Goal: Information Seeking & Learning: Learn about a topic

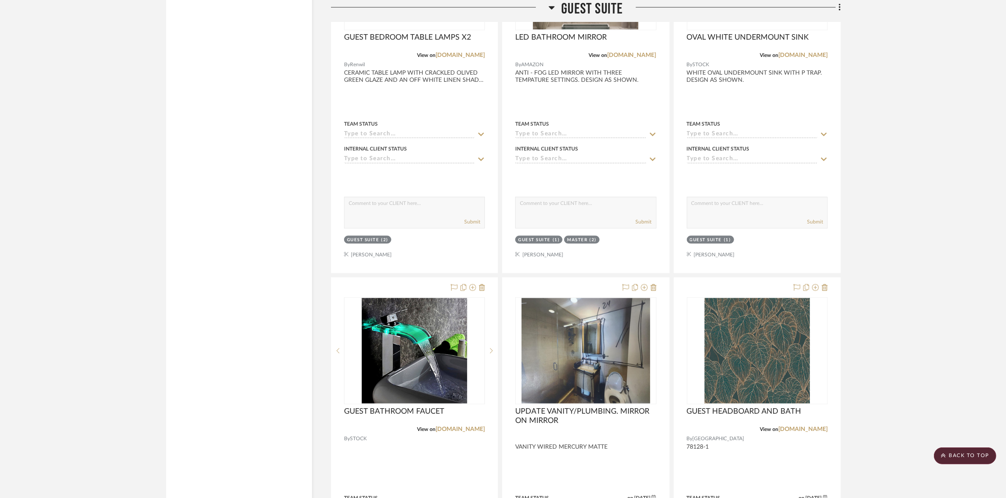
scroll to position [5143, 0]
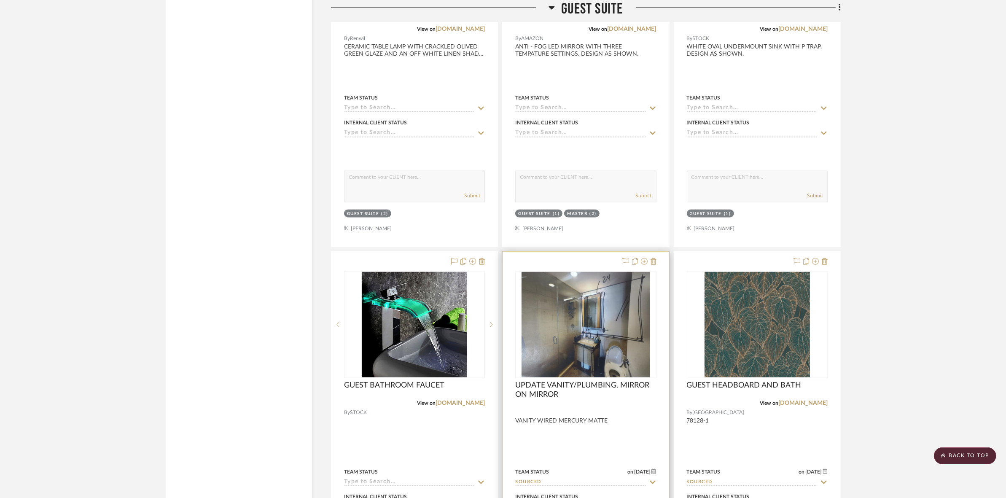
click at [585, 342] on img "0" at bounding box center [586, 324] width 129 height 105
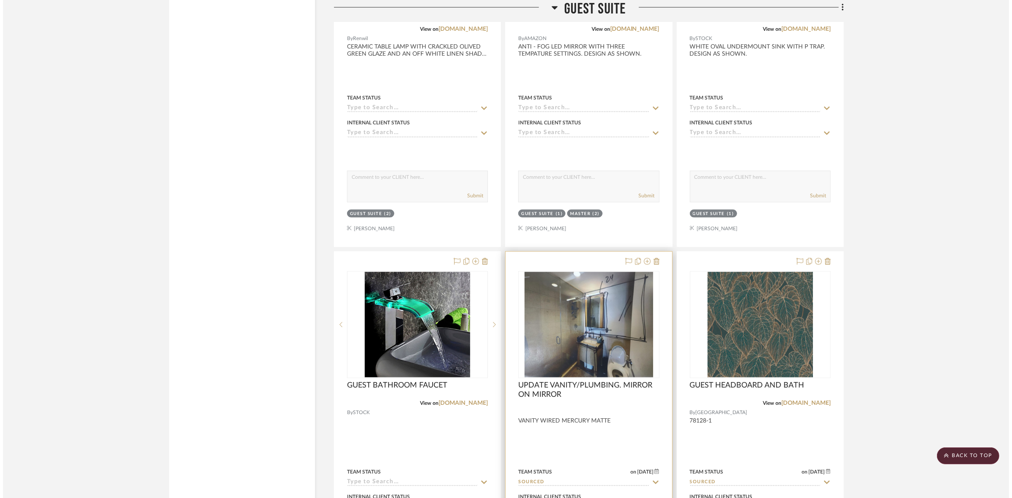
scroll to position [0, 0]
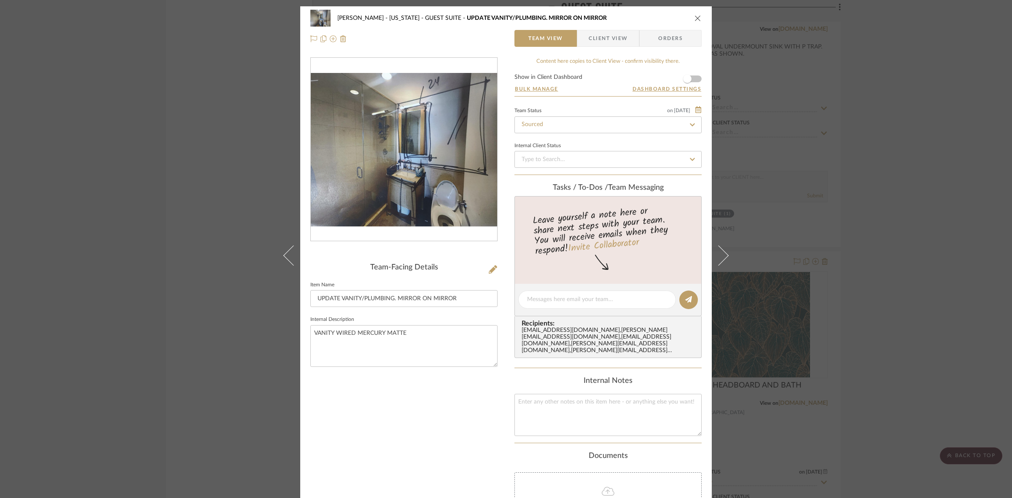
click at [399, 153] on img "0" at bounding box center [404, 149] width 186 height 153
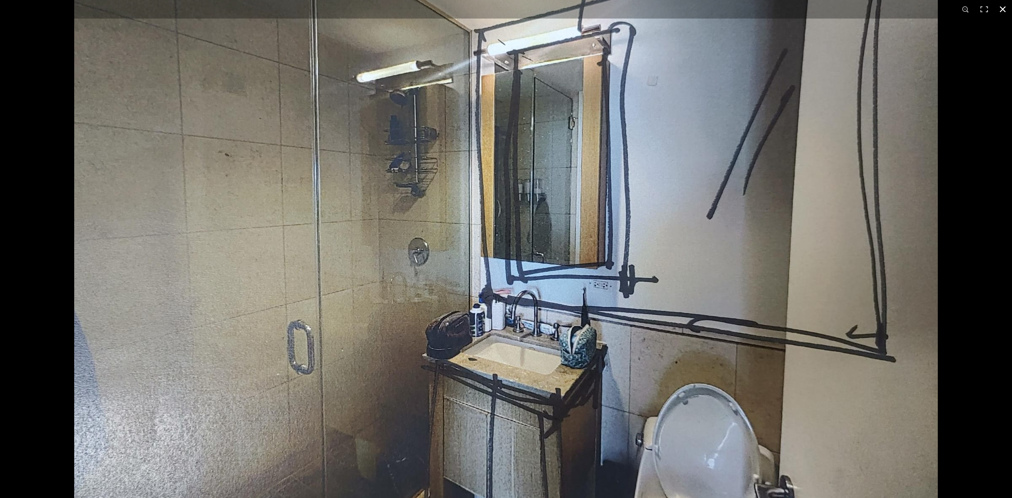
click at [0, 113] on div at bounding box center [506, 249] width 1012 height 498
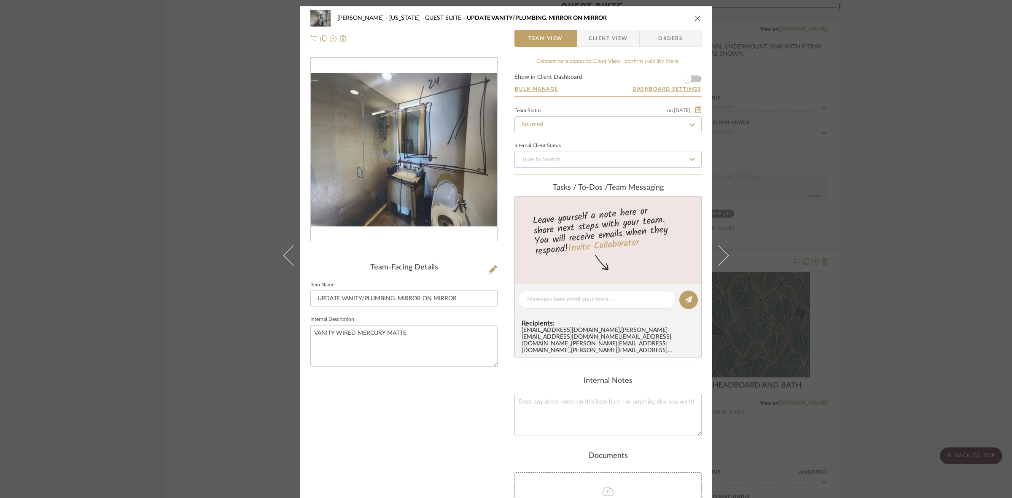
click at [195, 168] on div "[PERSON_NAME] - [US_STATE] GUEST SUITE UPDATE VANITY/PLUMBING. MIRROR ON MIRROR…" at bounding box center [506, 249] width 1012 height 498
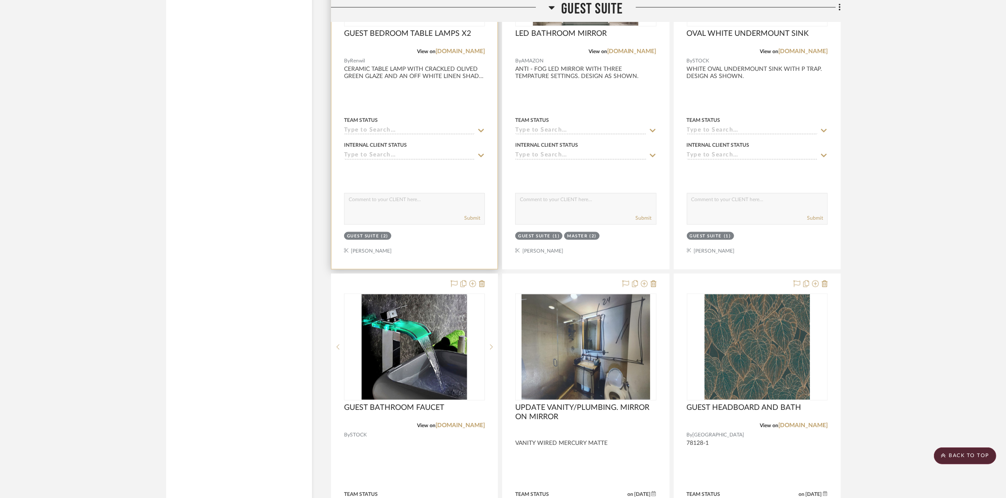
scroll to position [5143, 0]
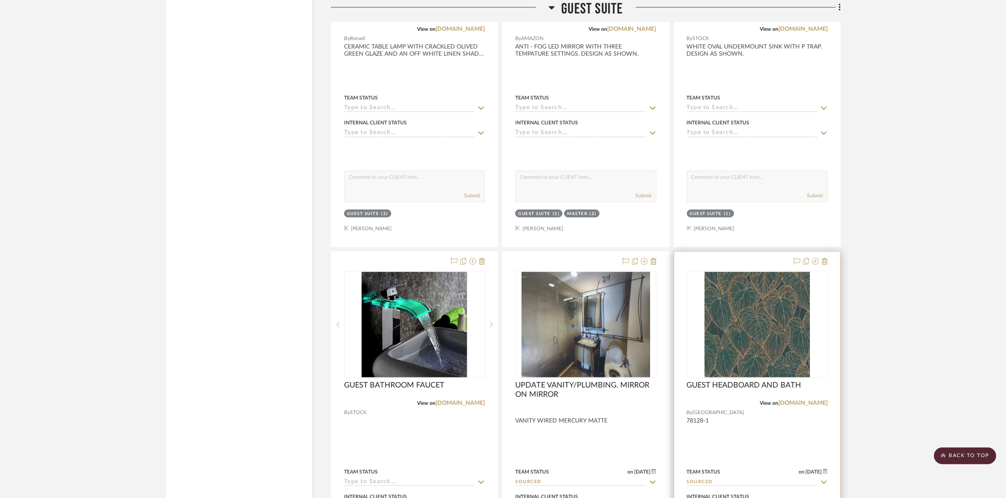
click at [757, 333] on img "0" at bounding box center [757, 324] width 105 height 105
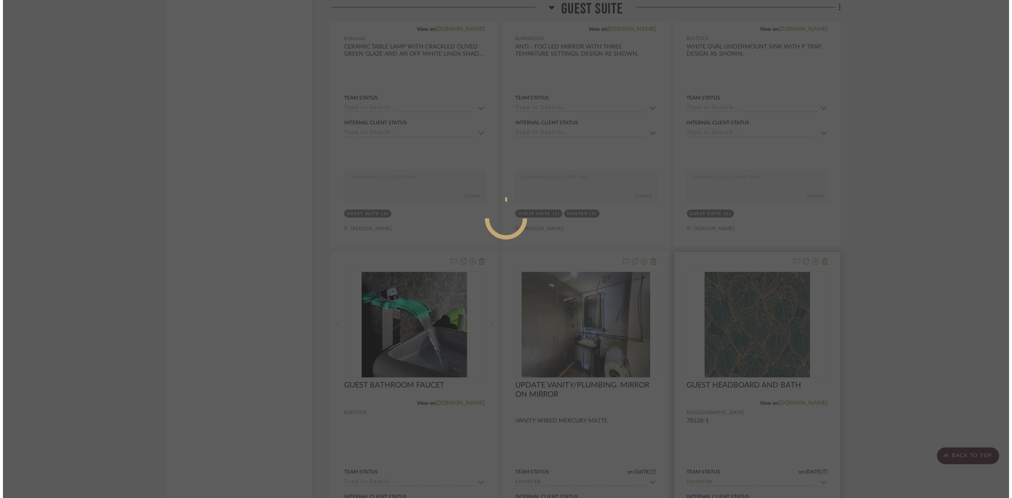
scroll to position [0, 0]
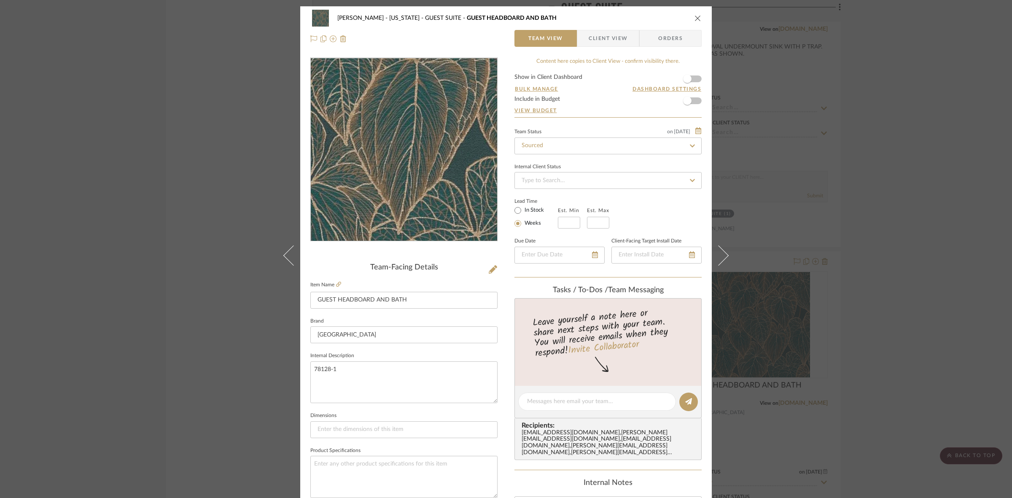
click at [430, 194] on img "0" at bounding box center [403, 149] width 183 height 183
drag, startPoint x: 430, startPoint y: 194, endPoint x: 334, endPoint y: 285, distance: 132.7
click at [336, 285] on icon at bounding box center [338, 284] width 5 height 5
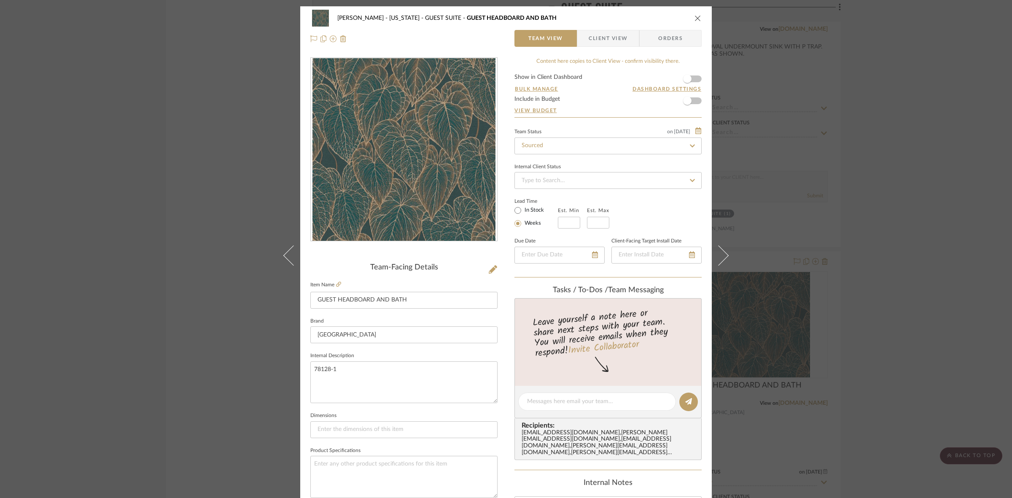
click at [795, 219] on div "[PERSON_NAME] - [US_STATE] GUEST SUITE GUEST HEADBOARD AND BATH Team View Clien…" at bounding box center [506, 249] width 1012 height 498
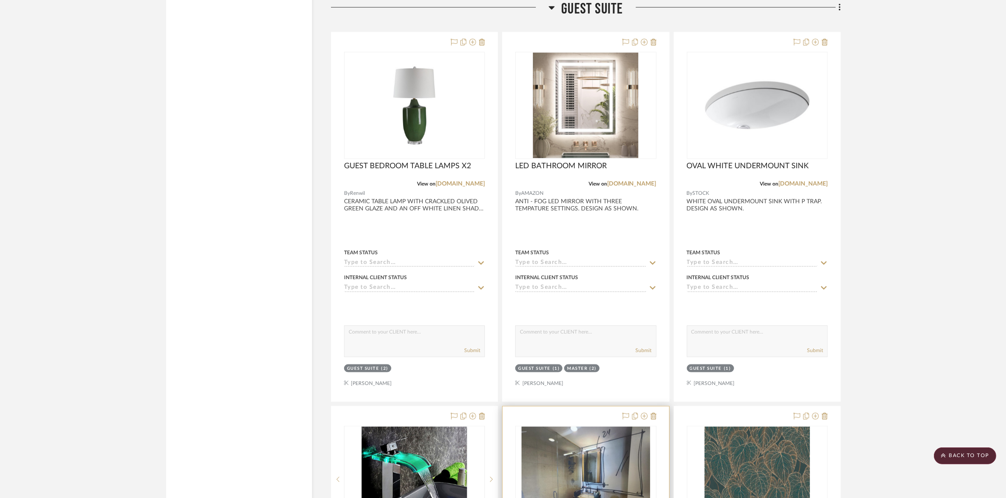
scroll to position [4985, 0]
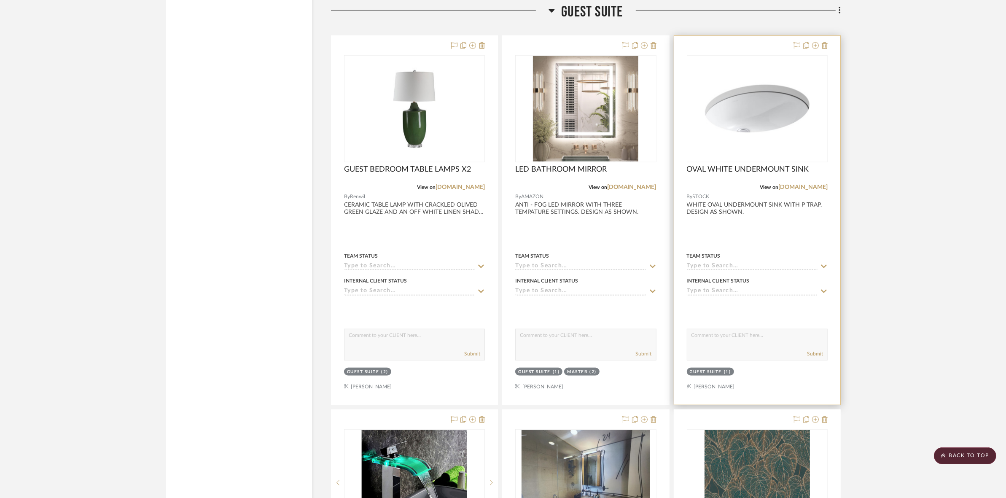
click at [774, 140] on img "0" at bounding box center [757, 108] width 105 height 105
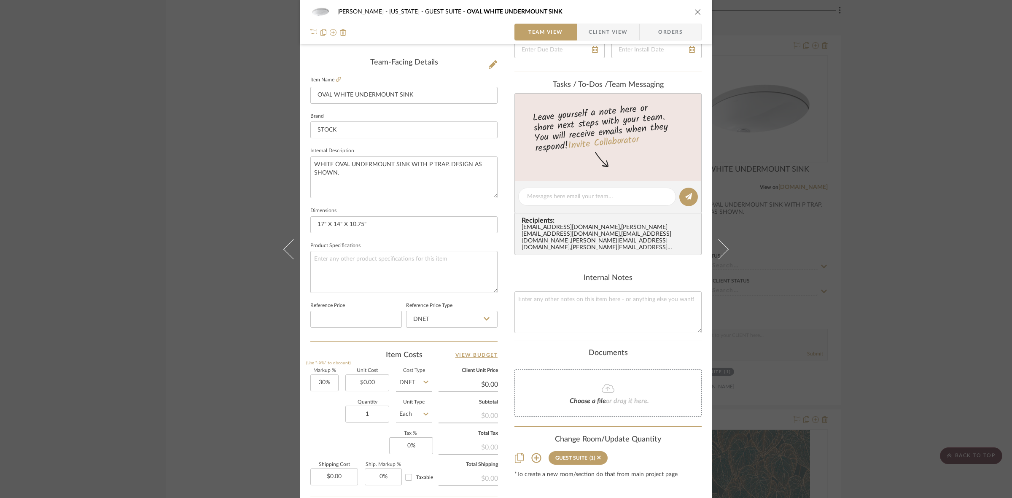
scroll to position [211, 0]
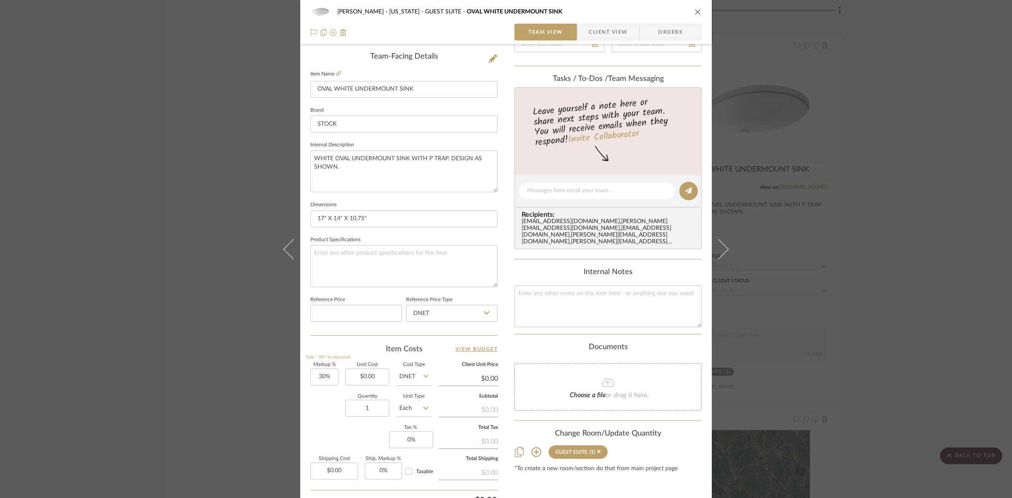
drag, startPoint x: 115, startPoint y: 220, endPoint x: 121, endPoint y: 222, distance: 7.0
click at [115, 220] on div "[PERSON_NAME] - [US_STATE] GUEST SUITE OVAL WHITE UNDERMOUNT SINK Team View Cli…" at bounding box center [506, 249] width 1012 height 498
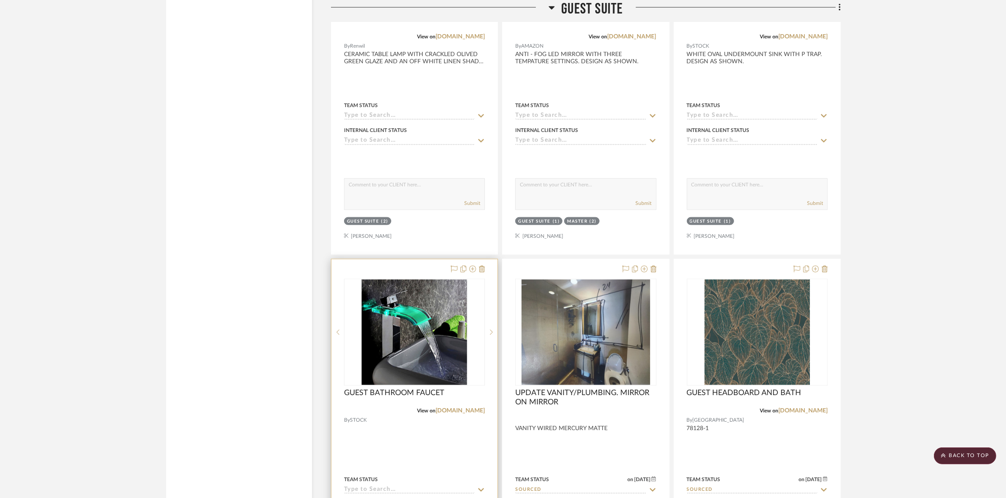
scroll to position [5143, 0]
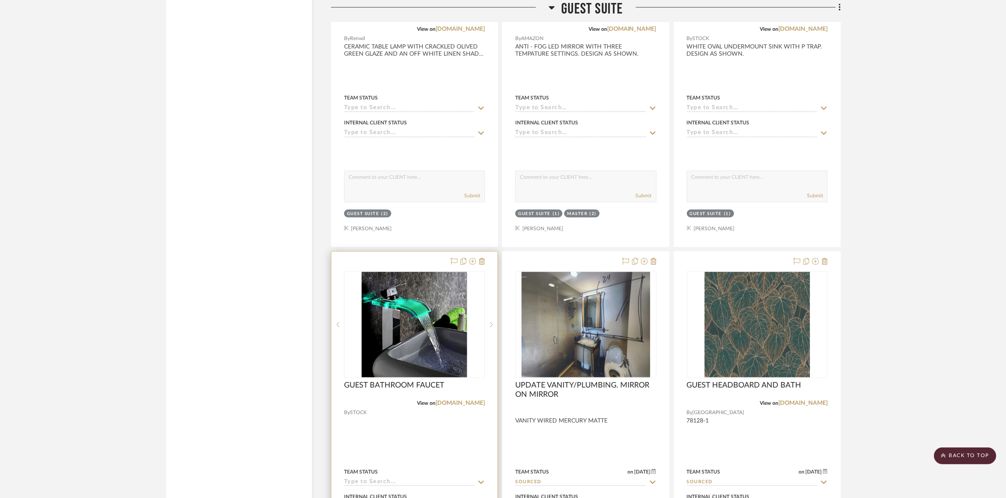
click at [398, 309] on img "0" at bounding box center [414, 324] width 105 height 105
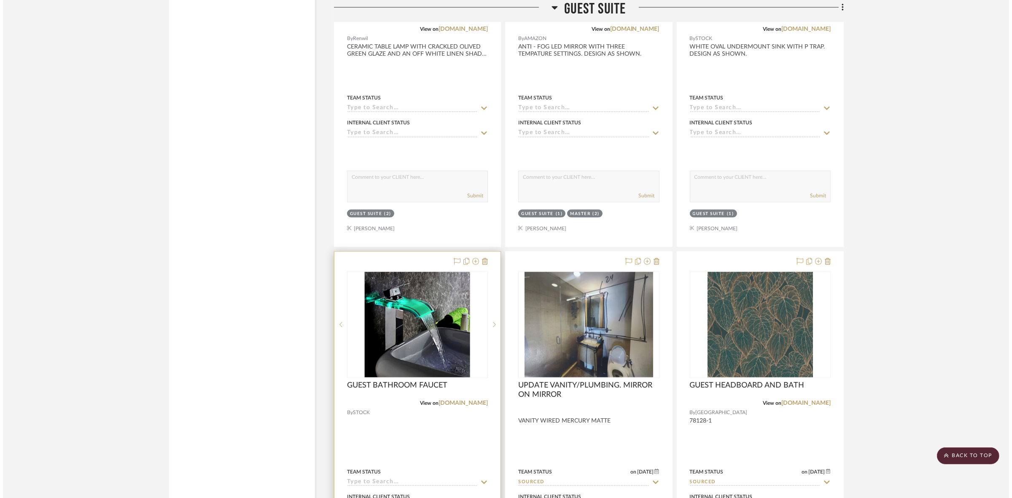
scroll to position [0, 0]
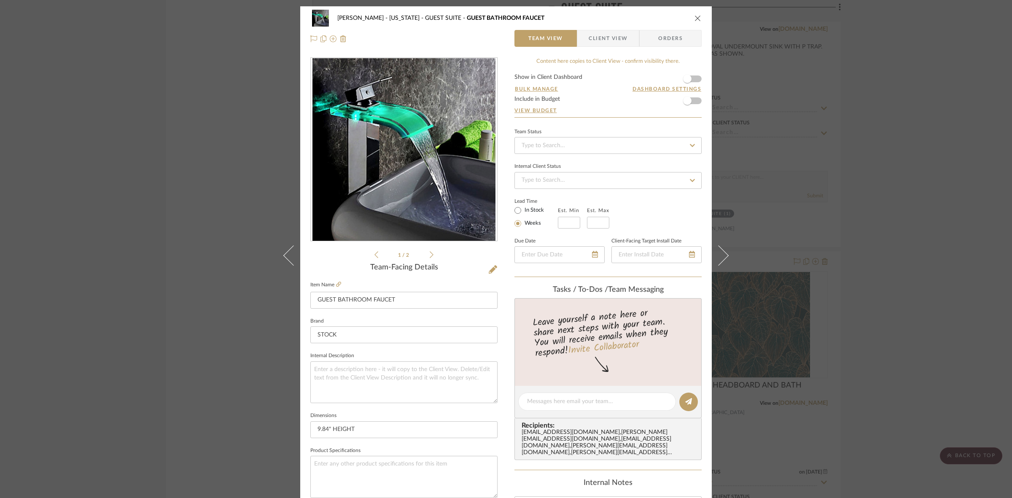
click at [430, 253] on icon at bounding box center [432, 255] width 4 height 8
click at [374, 254] on icon at bounding box center [376, 255] width 4 height 8
click at [336, 281] on link at bounding box center [338, 284] width 5 height 7
